Goal: Information Seeking & Learning: Learn about a topic

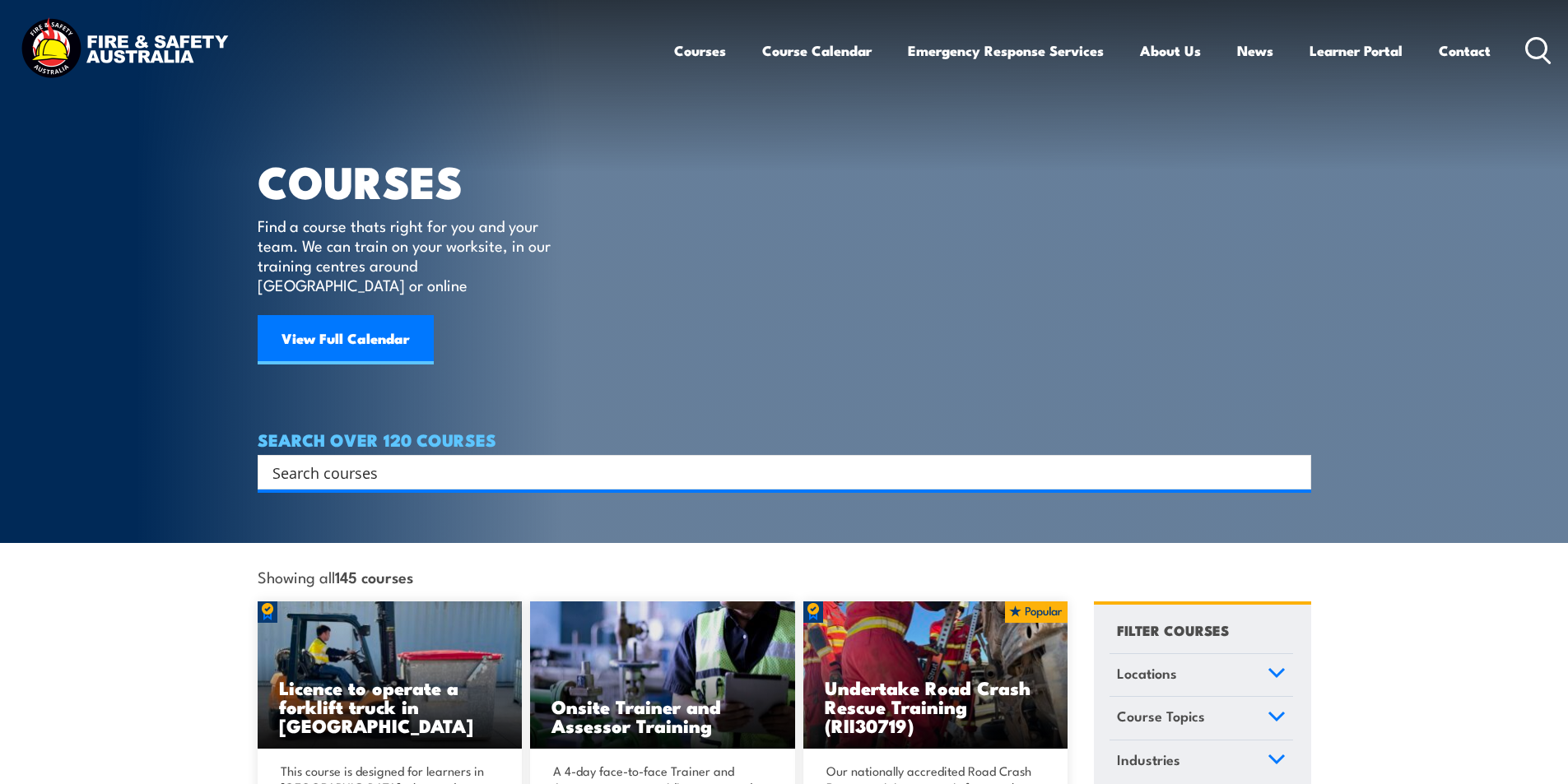
click at [456, 460] on input "Search input" at bounding box center [773, 472] width 1003 height 25
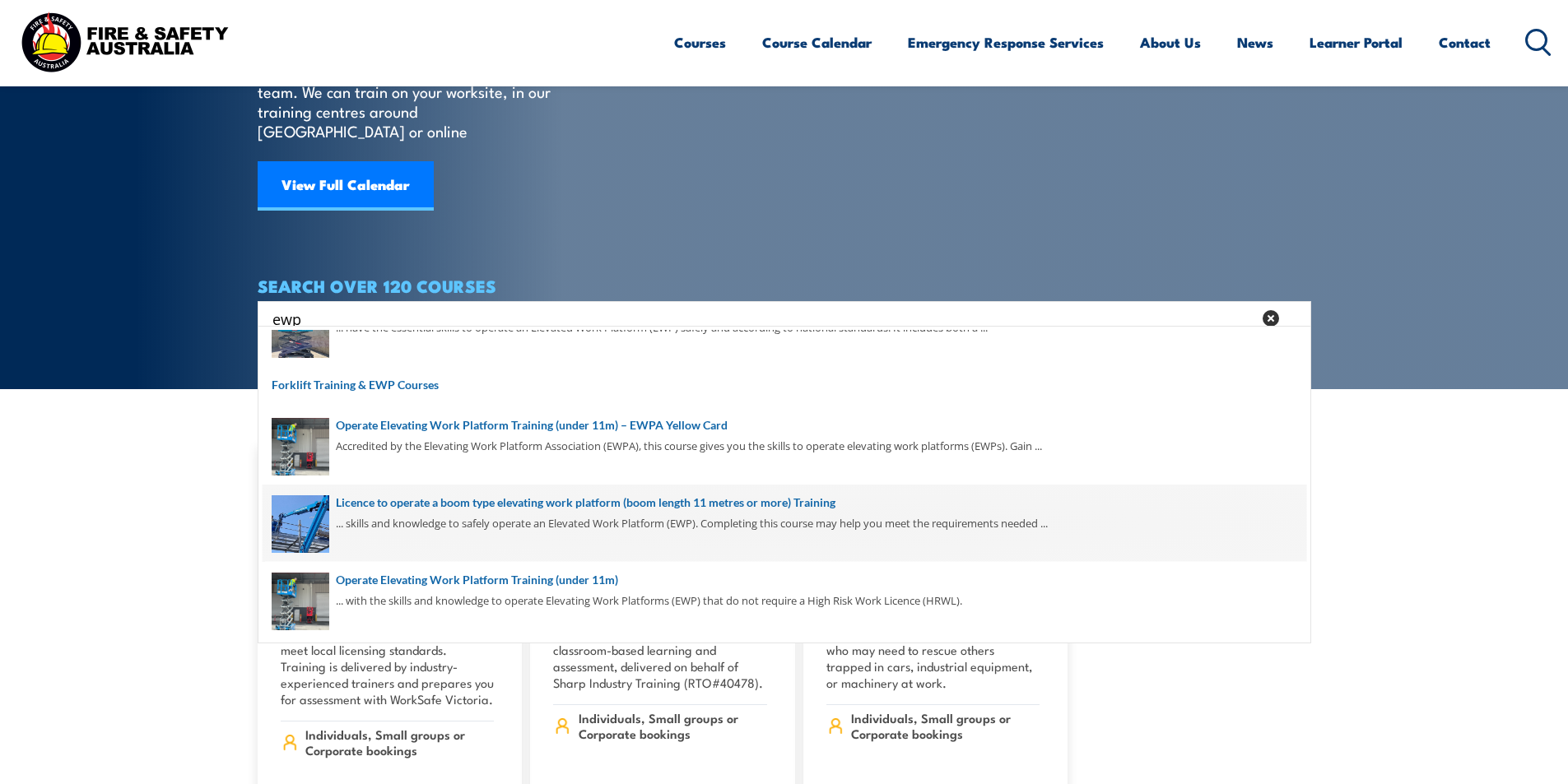
scroll to position [164, 0]
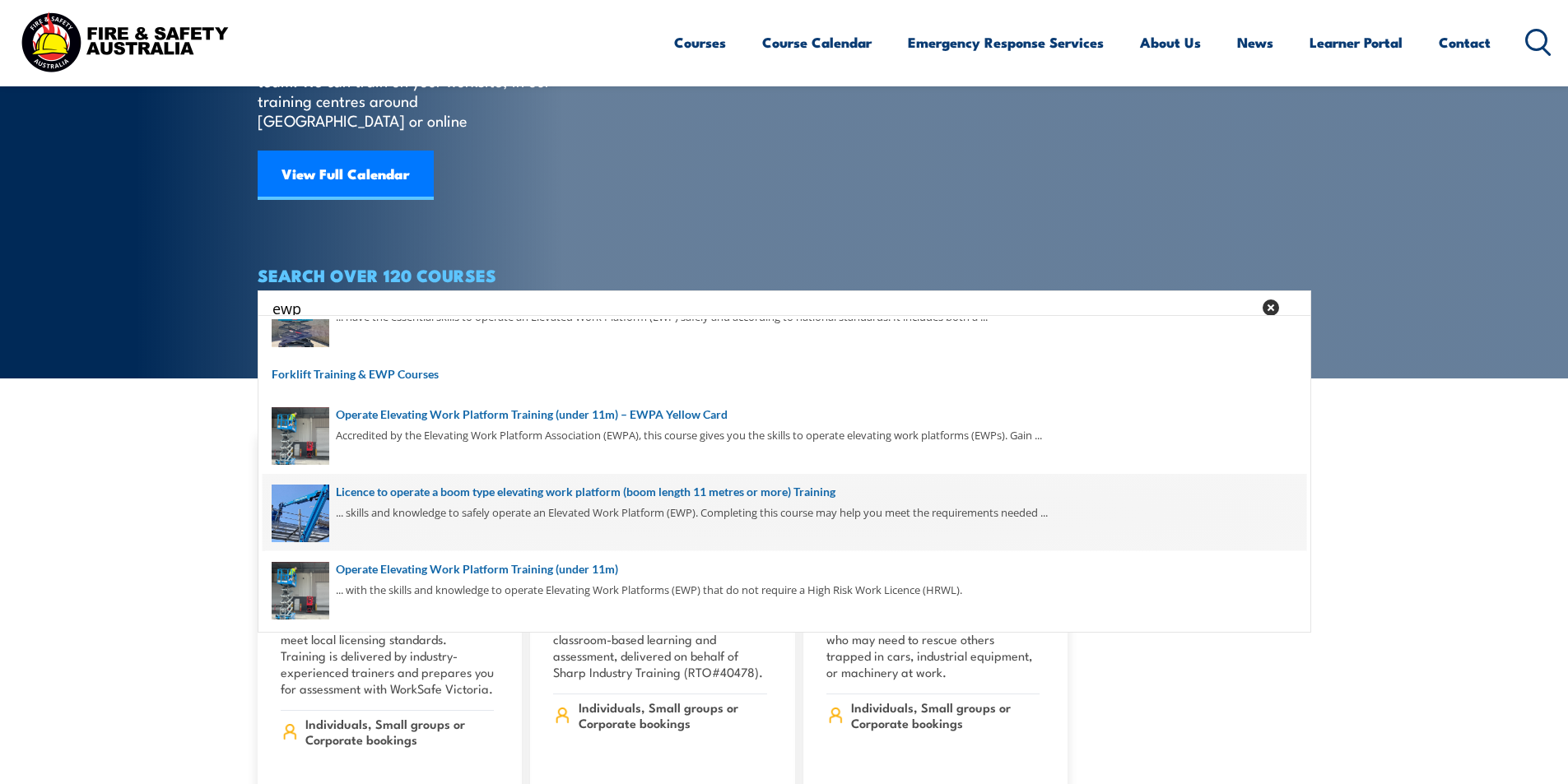
type input "ewp"
click at [539, 489] on span at bounding box center [784, 513] width 1043 height 77
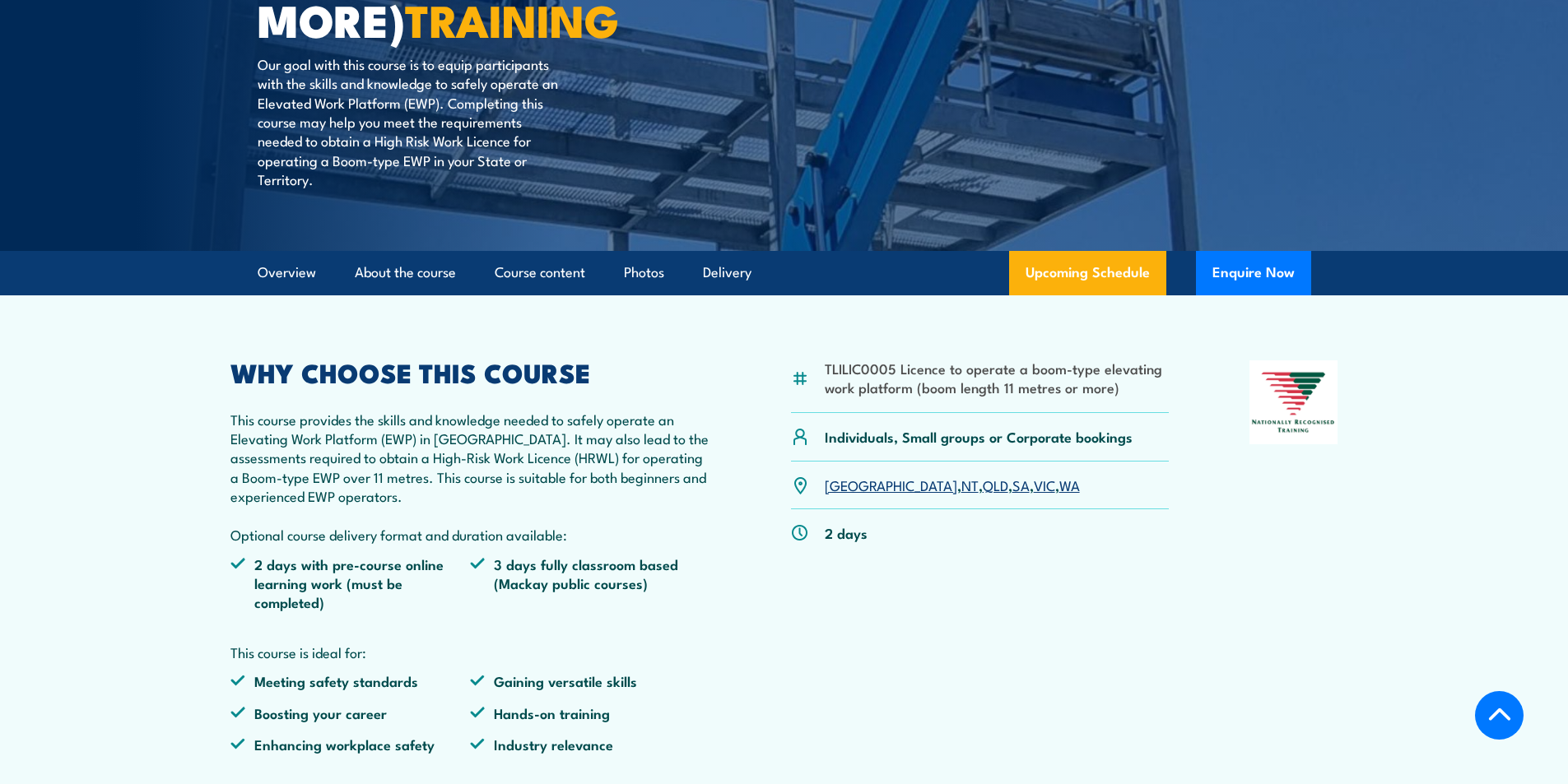
click at [983, 487] on link "QLD" at bounding box center [996, 485] width 26 height 20
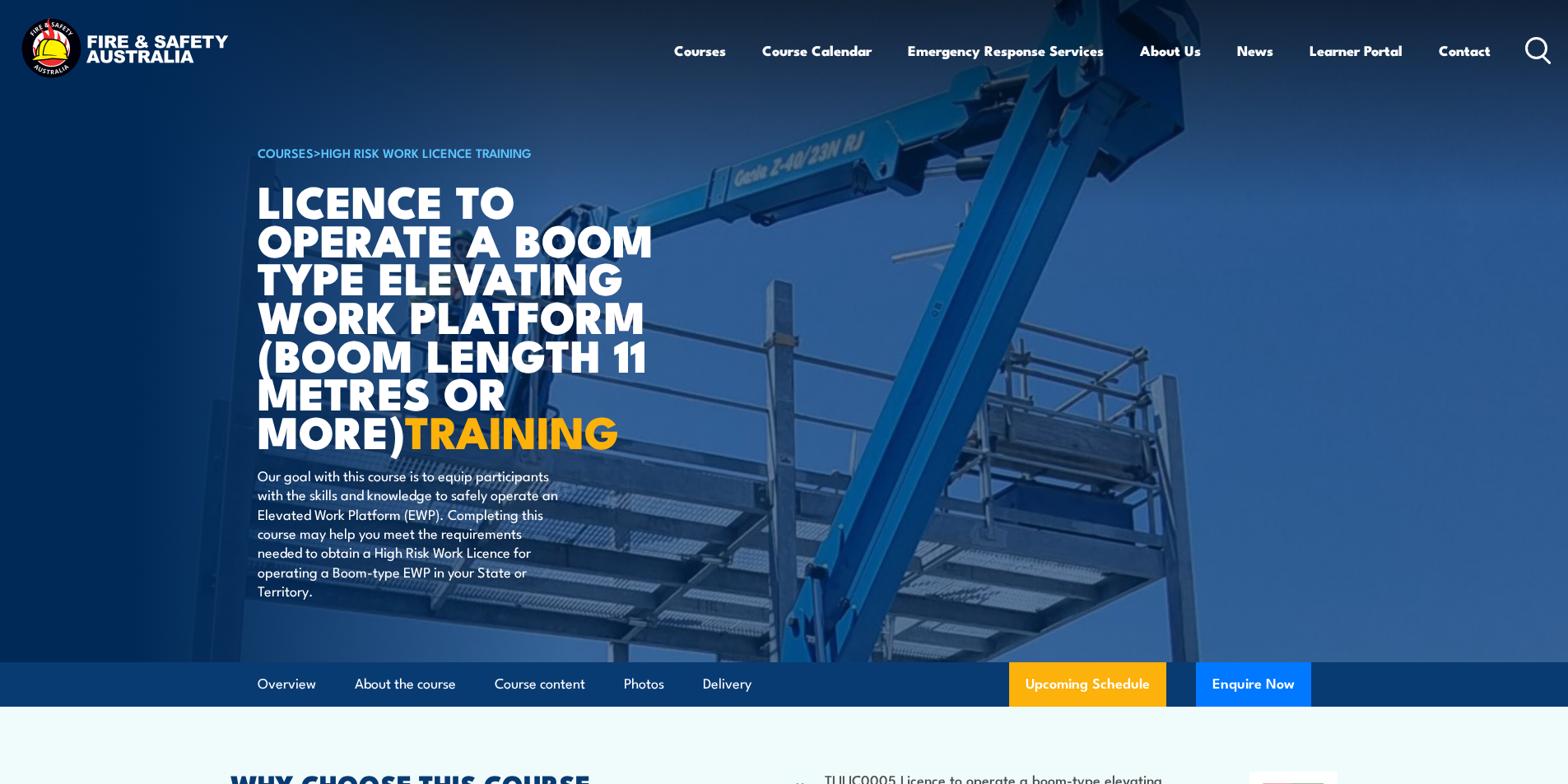
click at [1541, 50] on icon at bounding box center [1538, 49] width 27 height 27
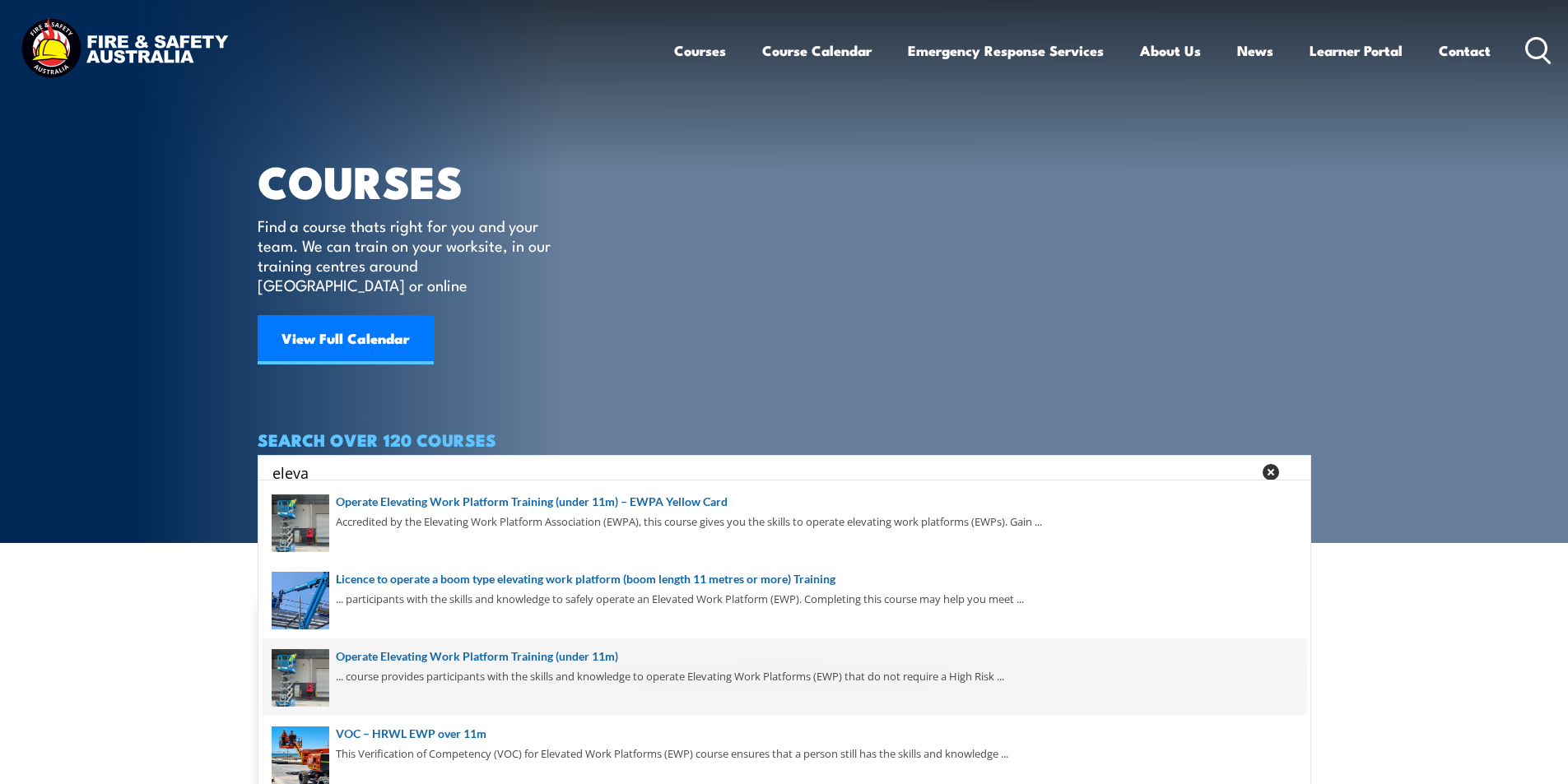
type input "eleva"
click at [539, 655] on span at bounding box center [784, 677] width 1043 height 77
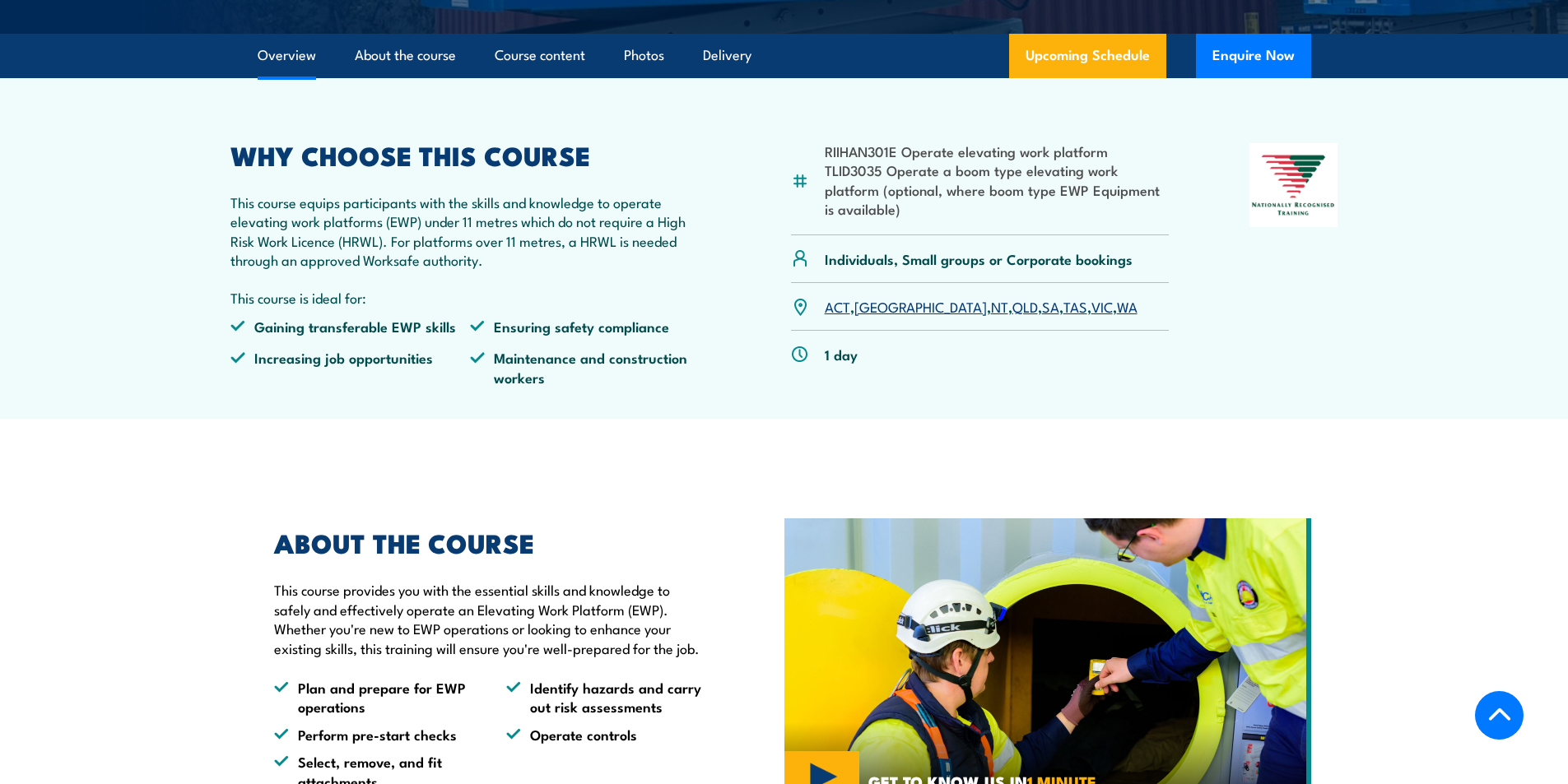
click at [1013, 306] on link "QLD" at bounding box center [1026, 306] width 26 height 20
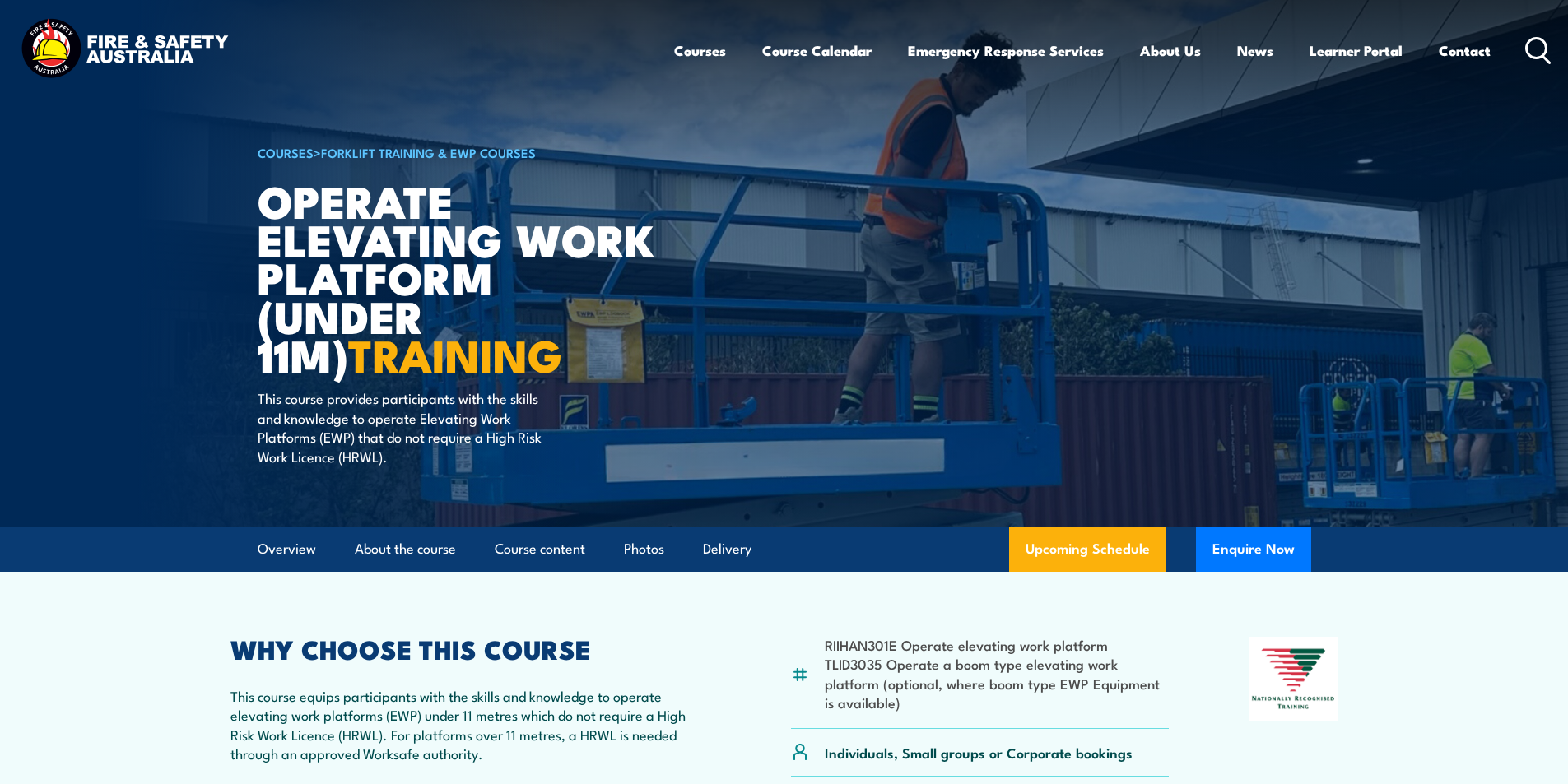
click at [1535, 49] on icon at bounding box center [1538, 49] width 27 height 27
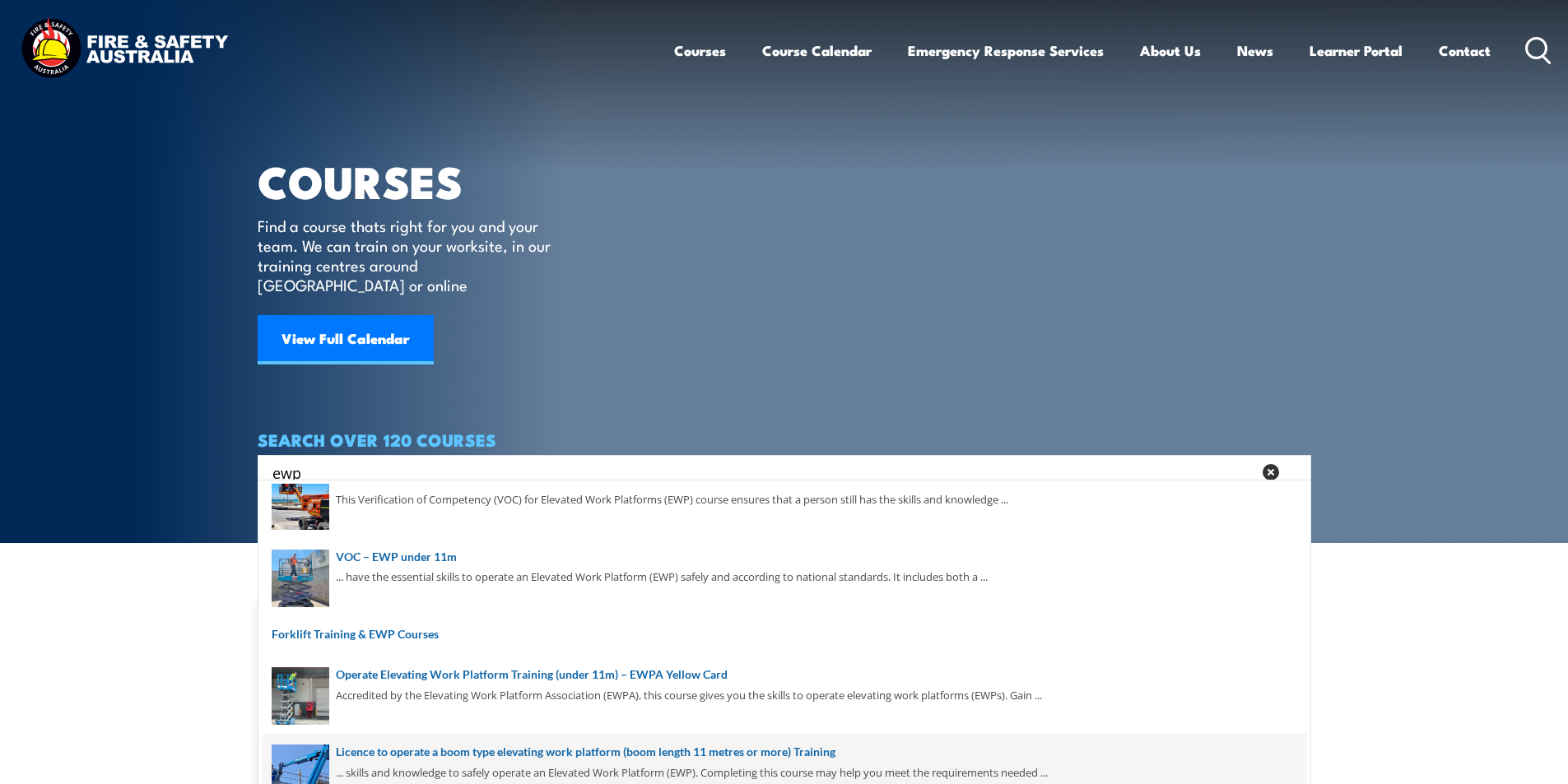
scroll to position [195, 0]
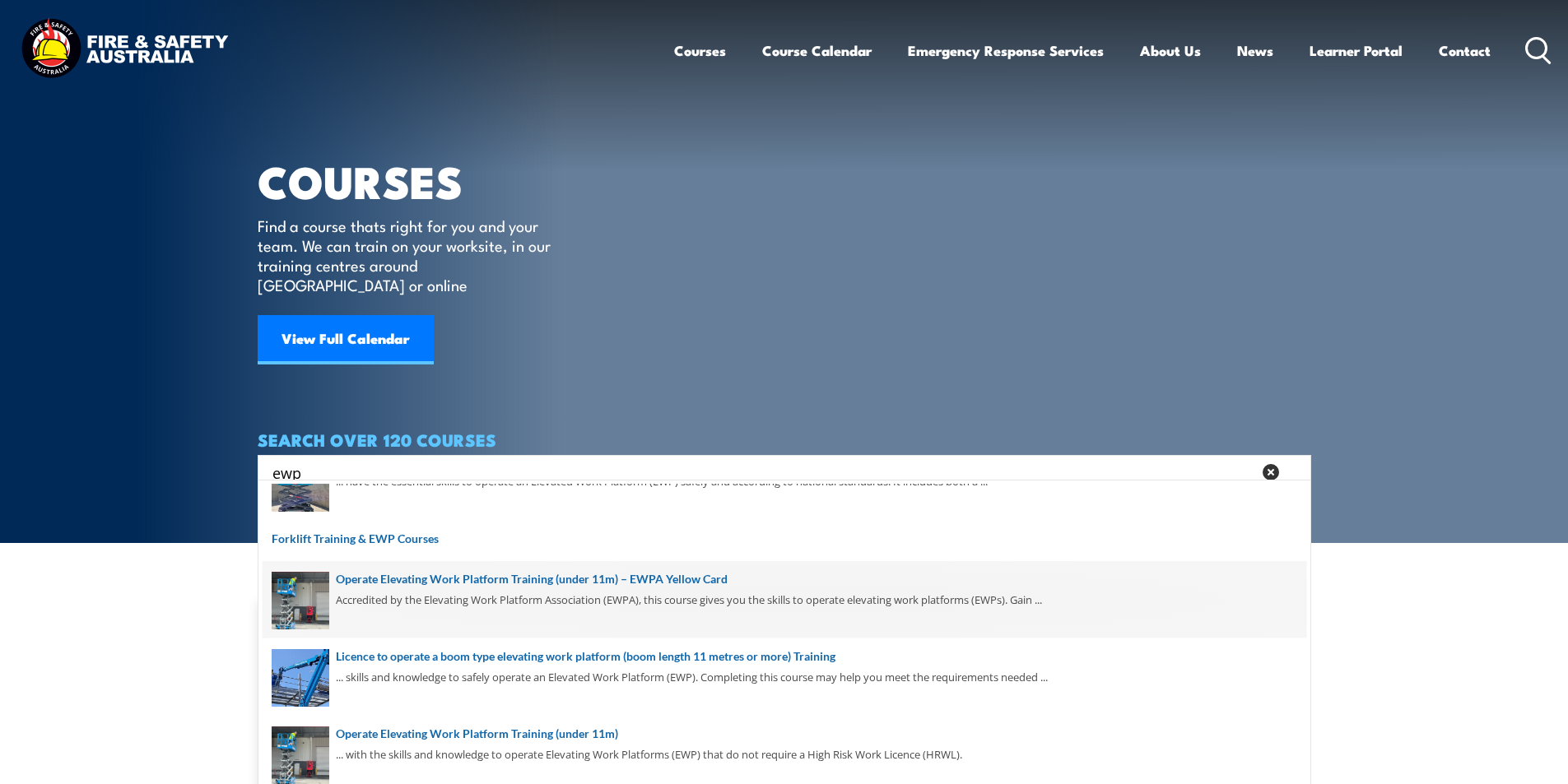
type input "ewp"
click at [544, 576] on span at bounding box center [784, 600] width 1043 height 77
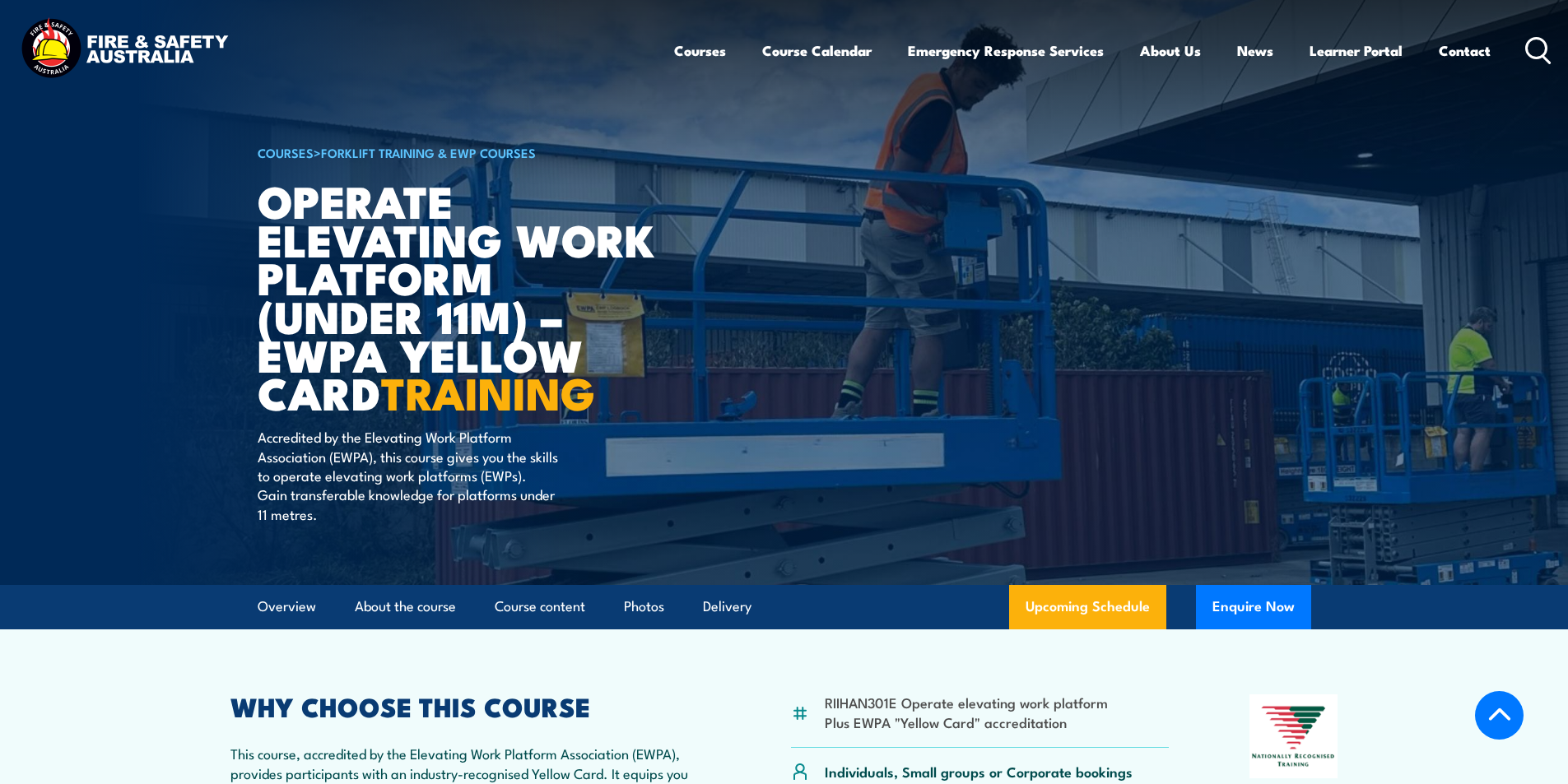
scroll to position [494, 0]
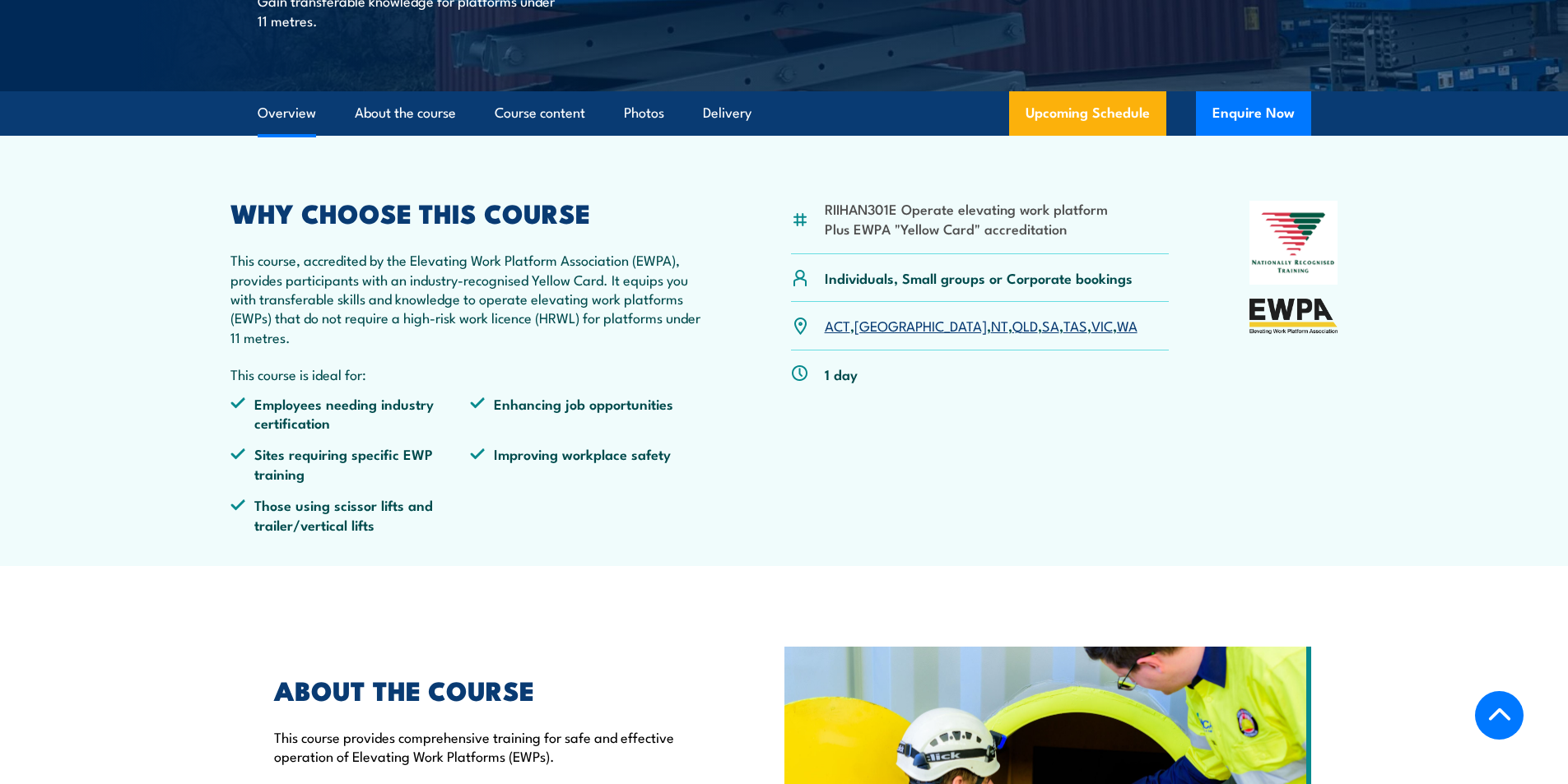
click at [1013, 327] on link "QLD" at bounding box center [1026, 325] width 26 height 20
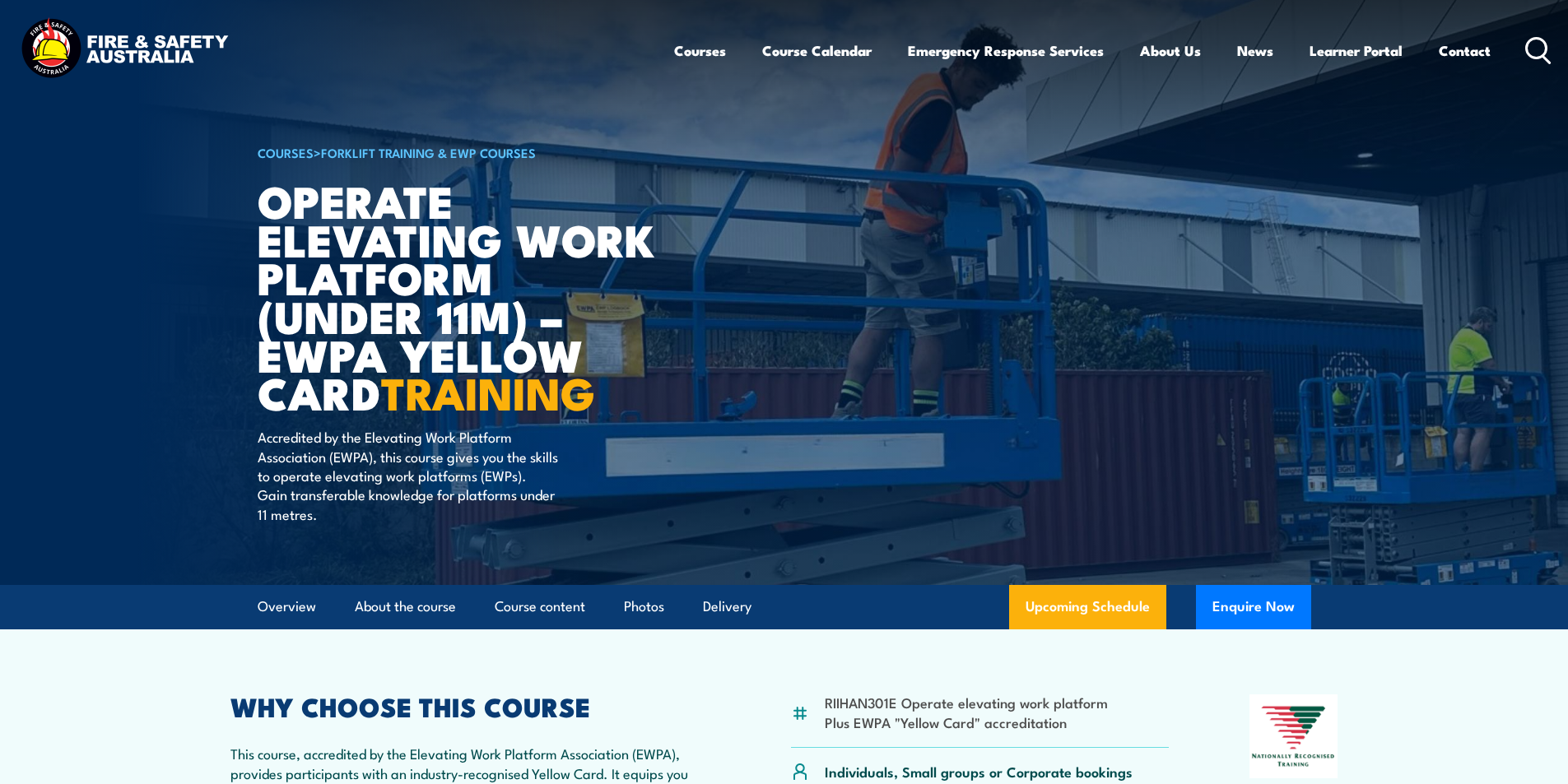
click at [1533, 44] on icon at bounding box center [1538, 49] width 27 height 27
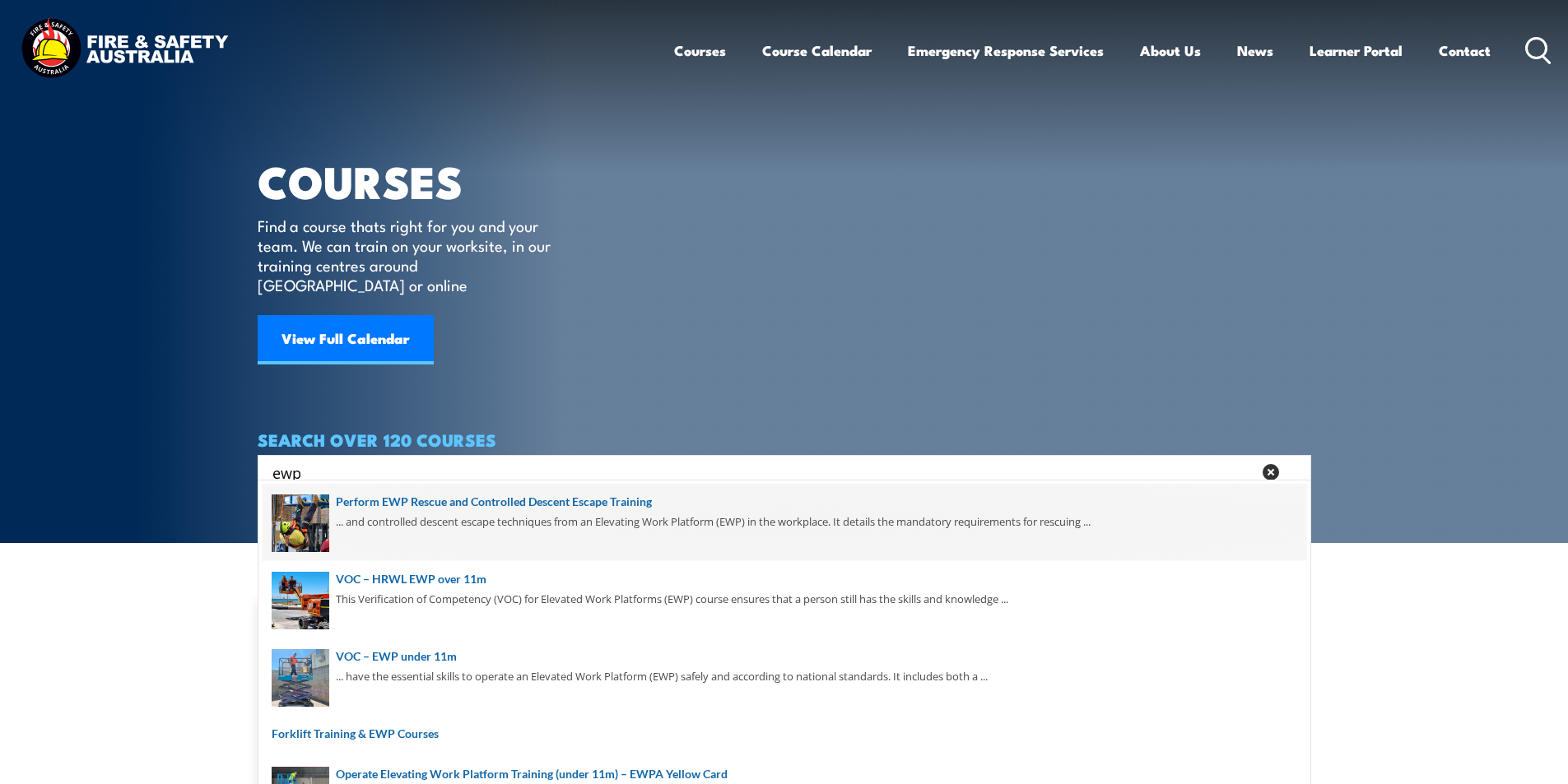
type input "ewp"
click at [588, 497] on span at bounding box center [784, 523] width 1043 height 77
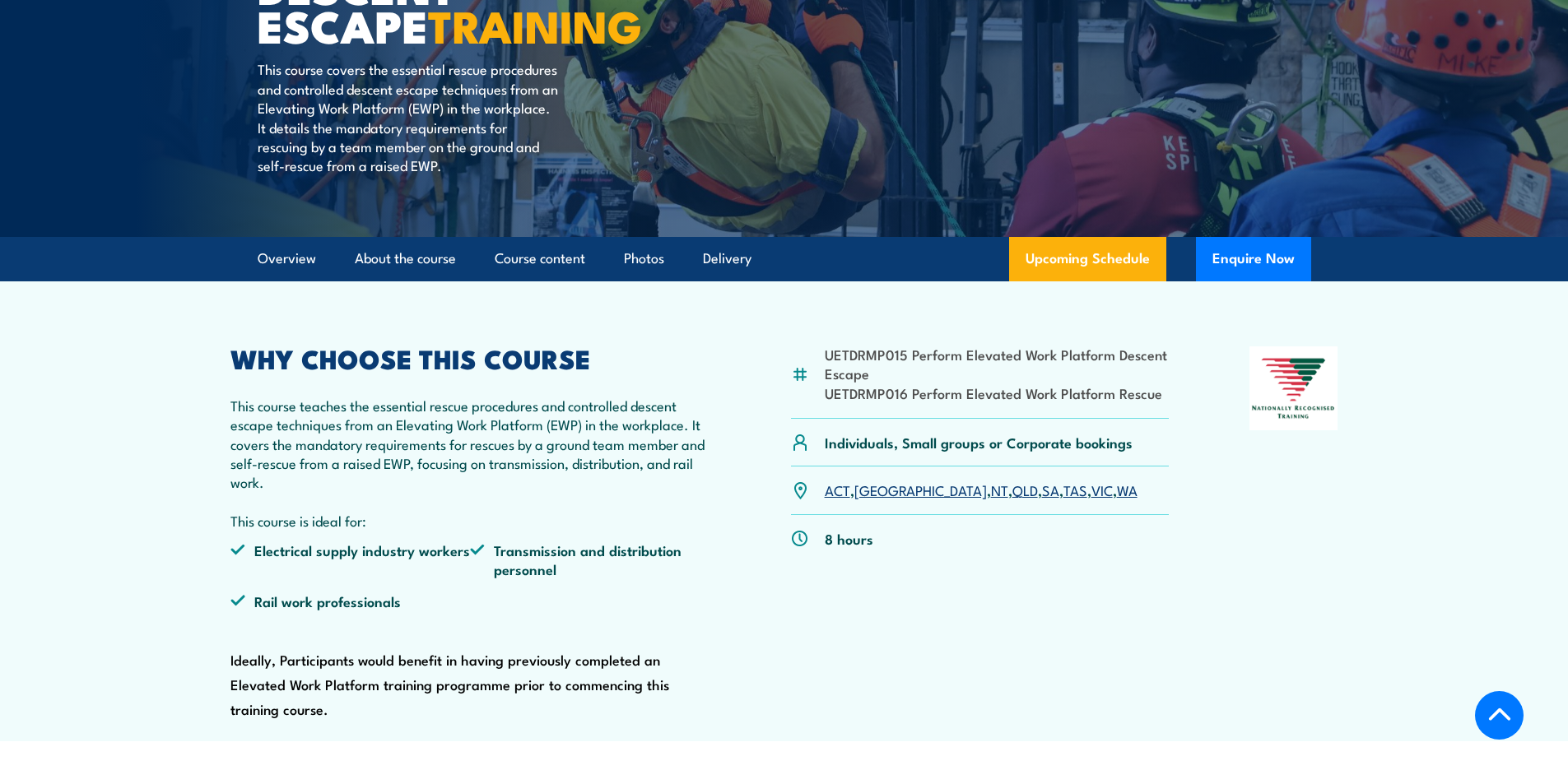
click at [1013, 493] on link "QLD" at bounding box center [1026, 490] width 26 height 20
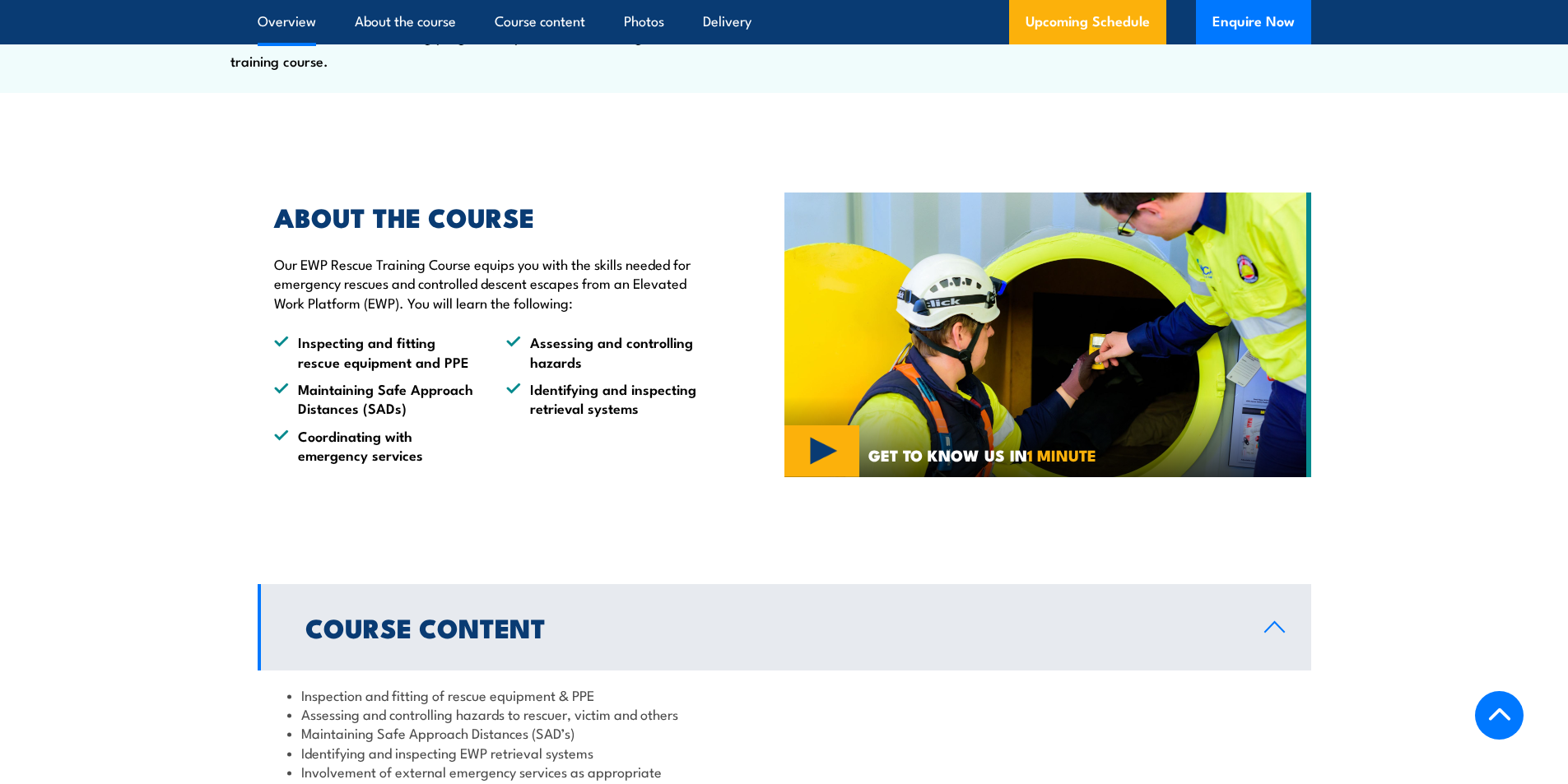
scroll to position [780, 0]
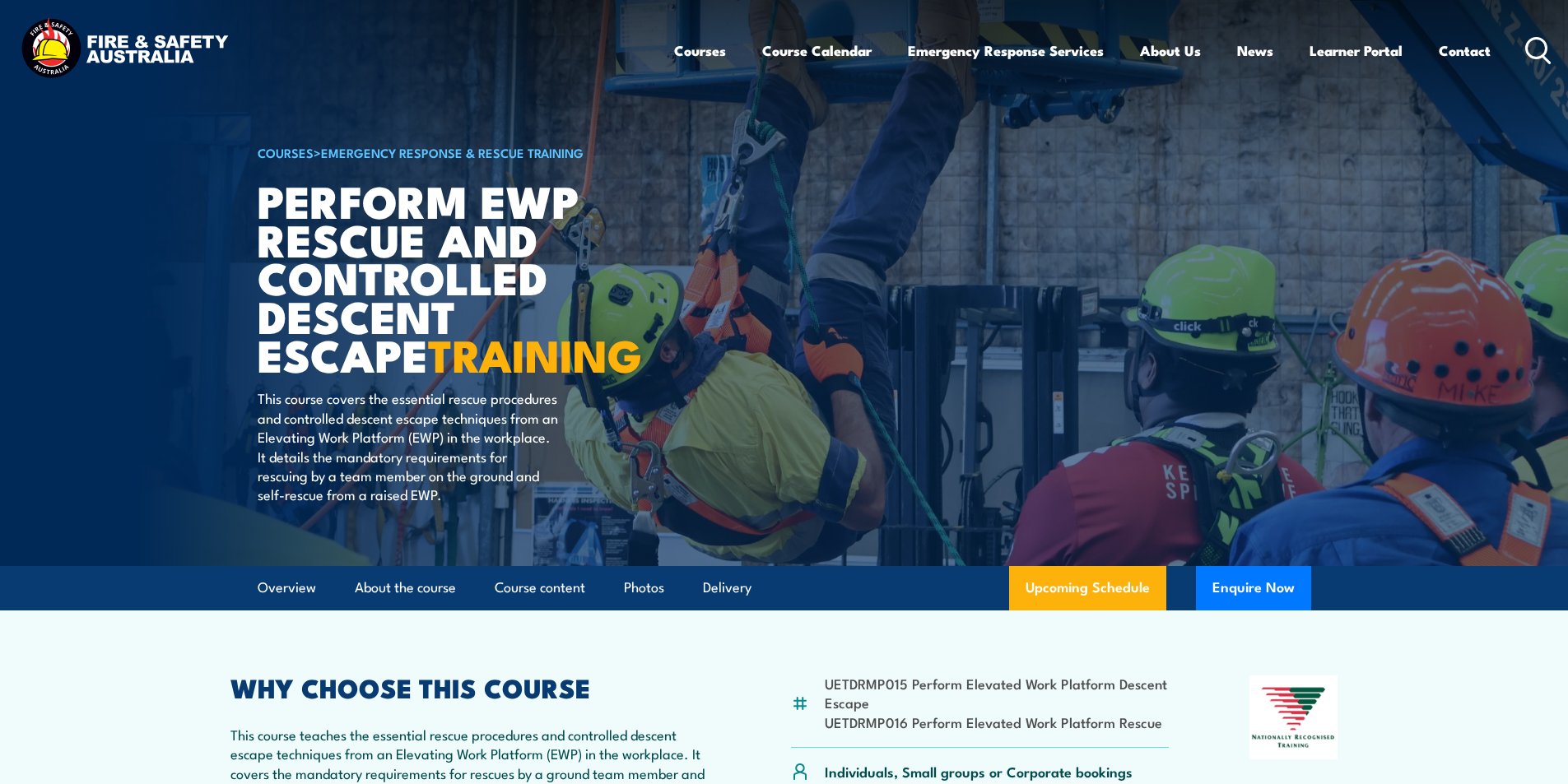
click at [1532, 47] on icon at bounding box center [1538, 49] width 27 height 27
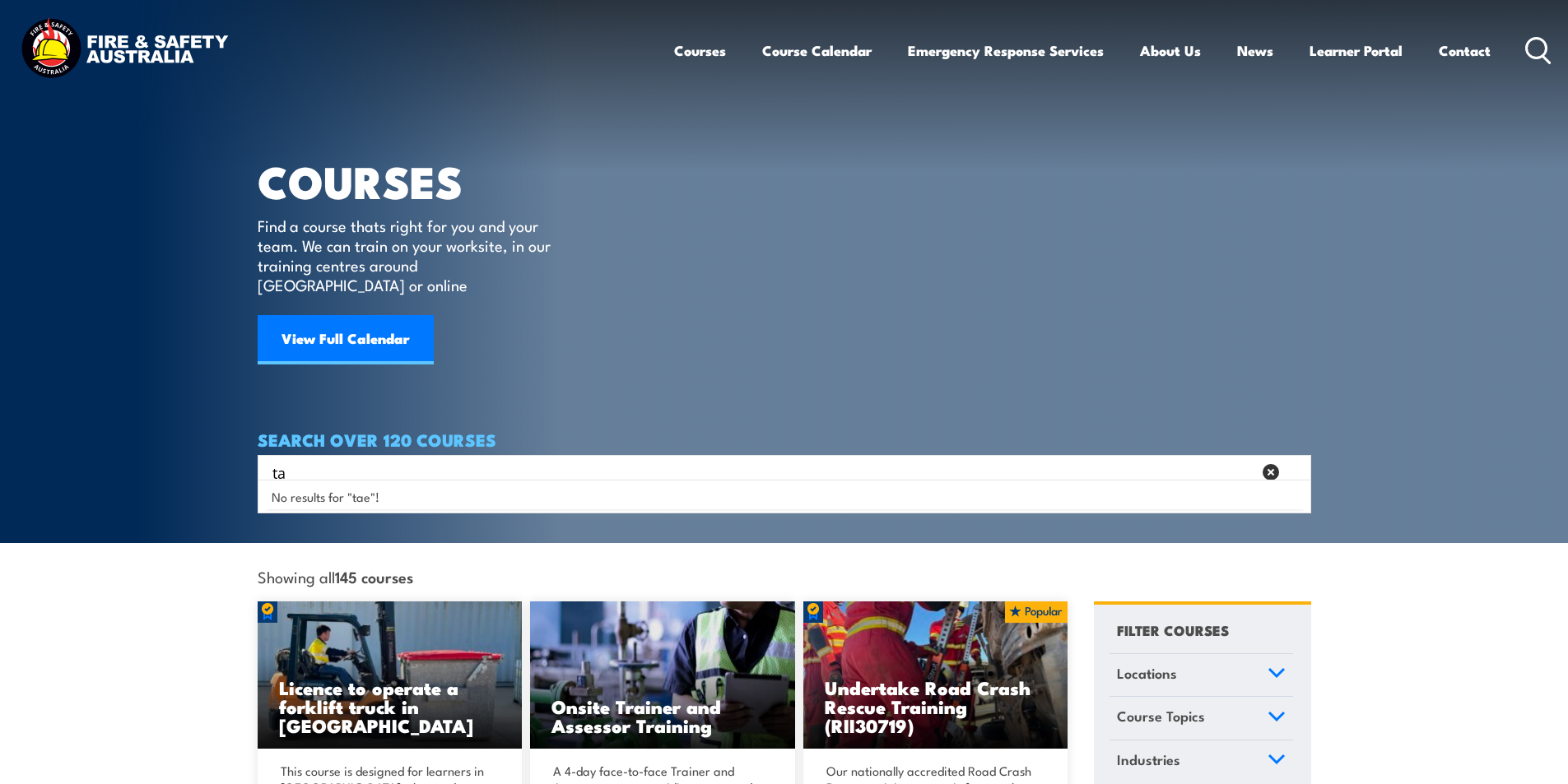
type input "t"
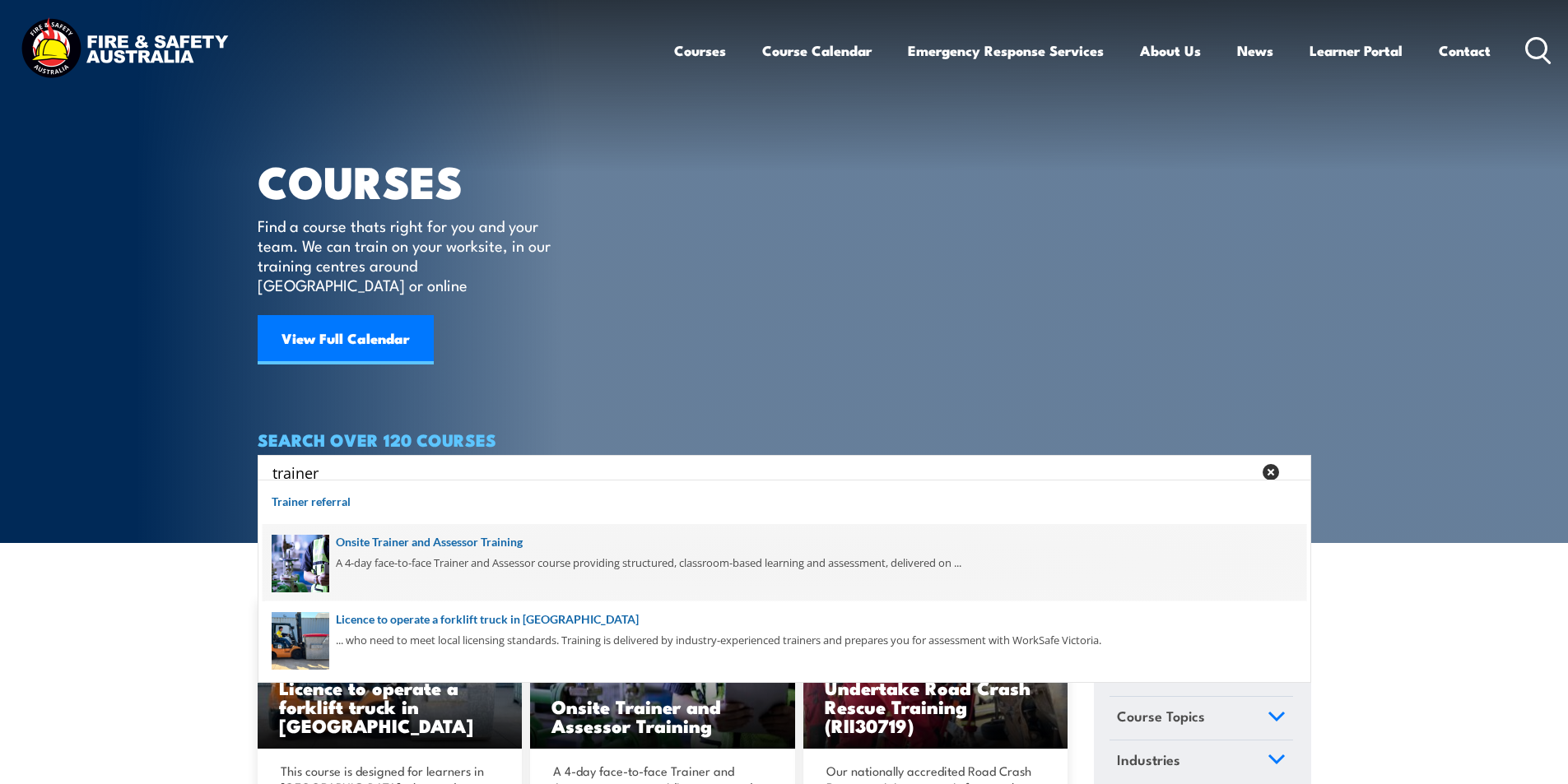
type input "trainer"
click at [506, 539] on span at bounding box center [784, 563] width 1043 height 77
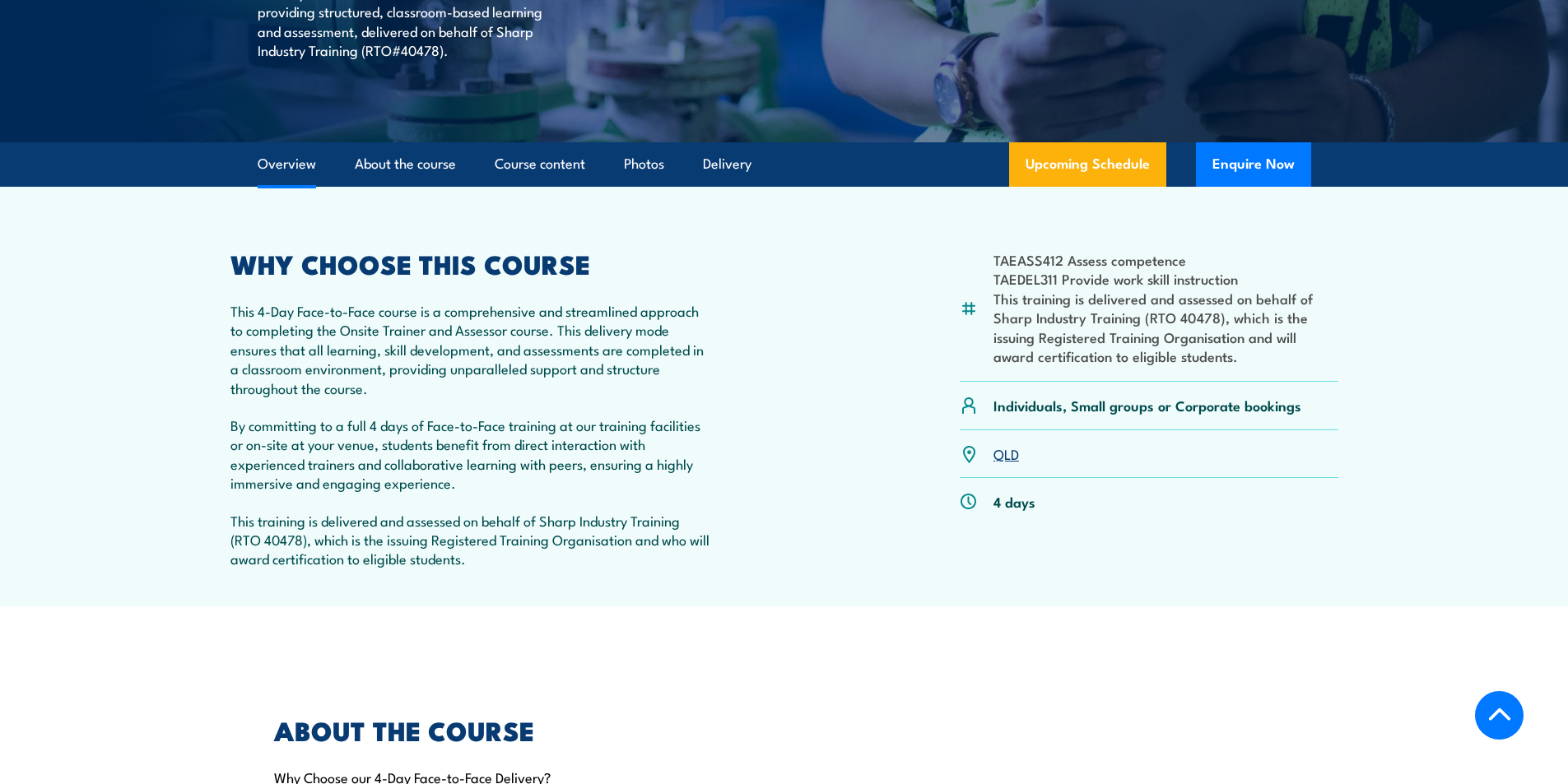
click at [1005, 457] on link "QLD" at bounding box center [1007, 453] width 26 height 20
